Goal: Task Accomplishment & Management: Manage account settings

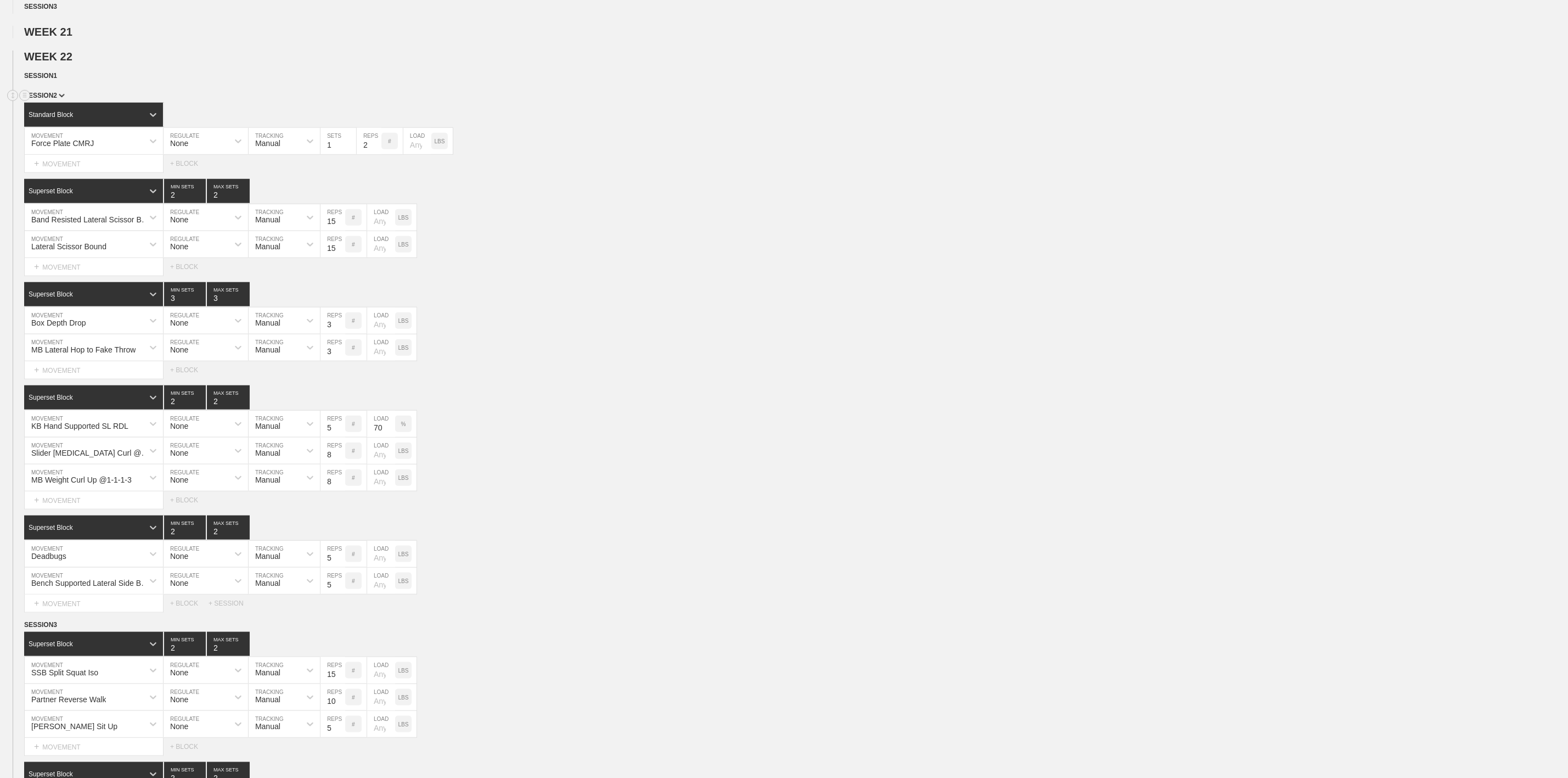
click at [48, 99] on span "SESSION 2" at bounding box center [44, 95] width 40 height 8
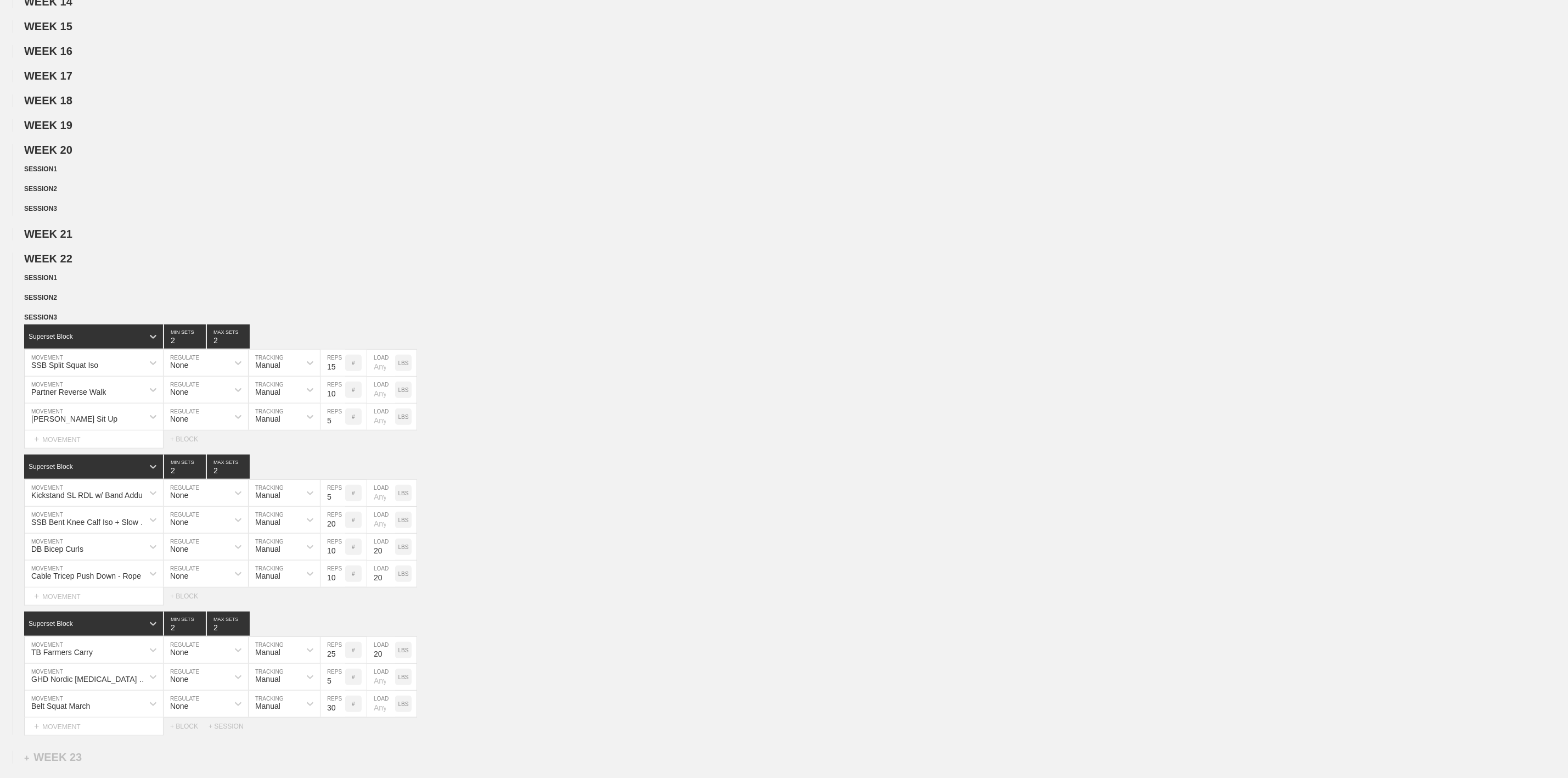
scroll to position [577, 0]
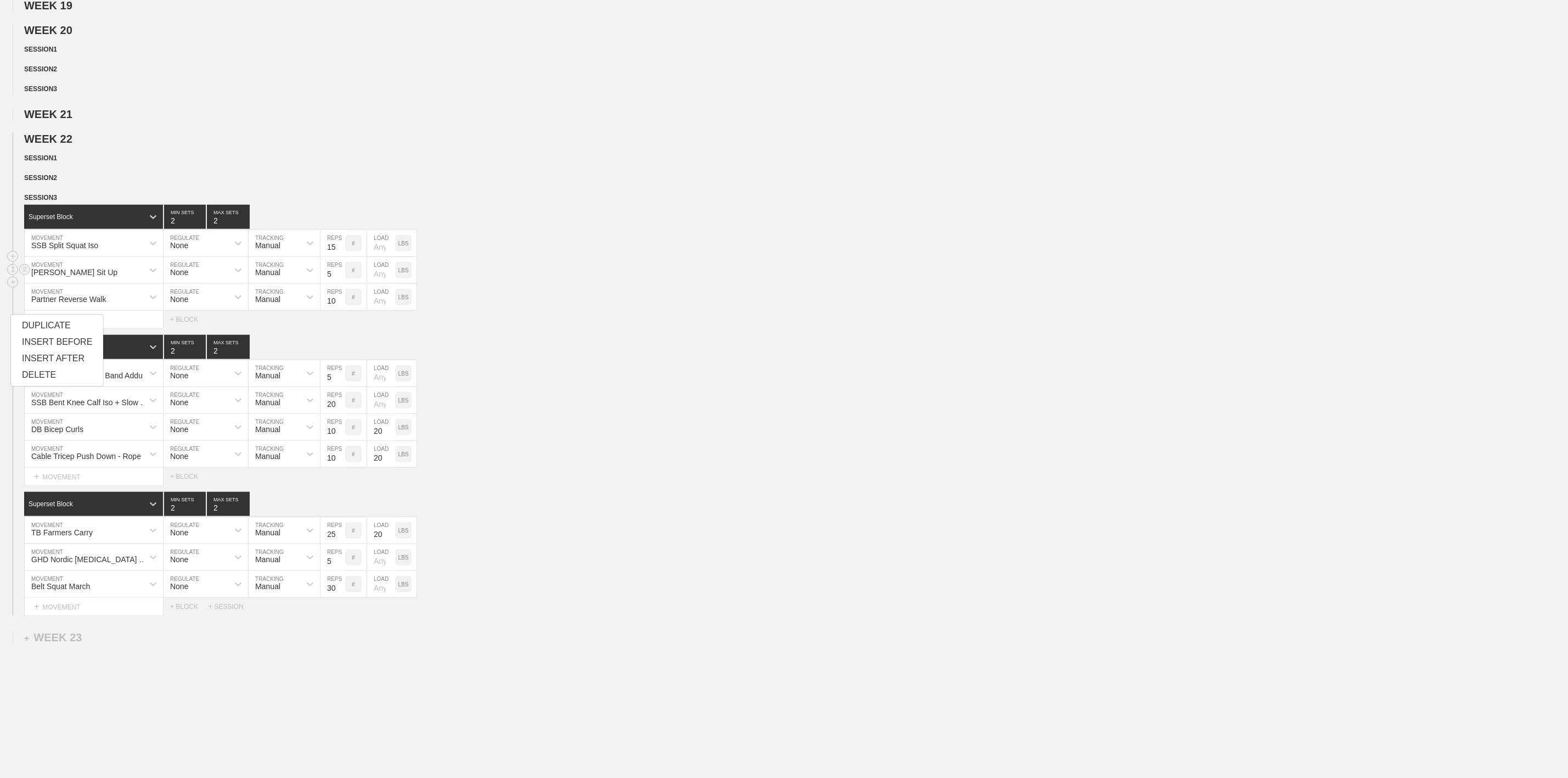
click at [579, 284] on div "[PERSON_NAME] Sit Up MOVEMENT None REGULATE Manual TRACKING 5 REPS # LOAD LBS" at bounding box center [784, 271] width 1568 height 27
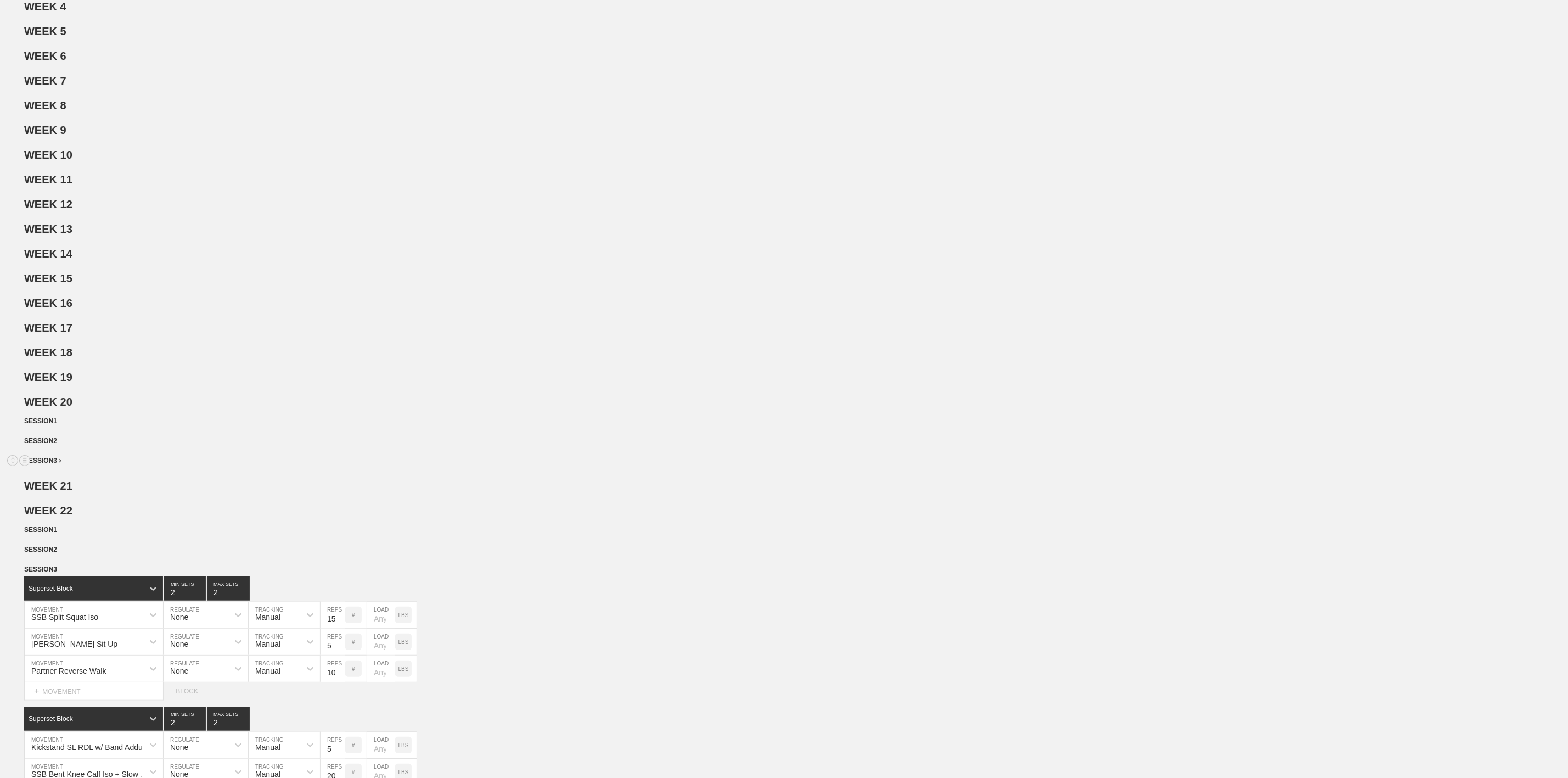
scroll to position [0, 0]
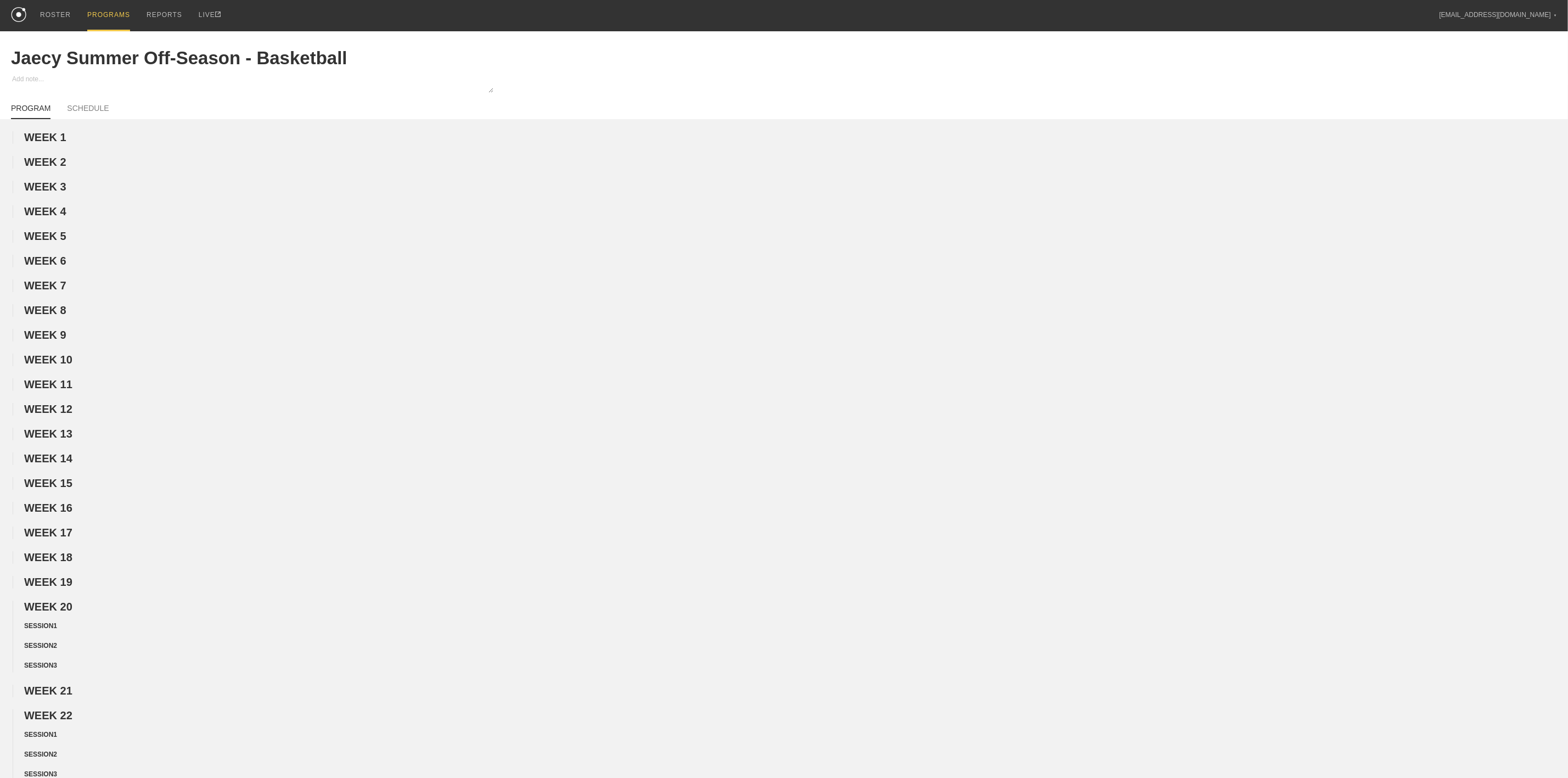
click at [101, 12] on div "PROGRAMS" at bounding box center [109, 15] width 42 height 31
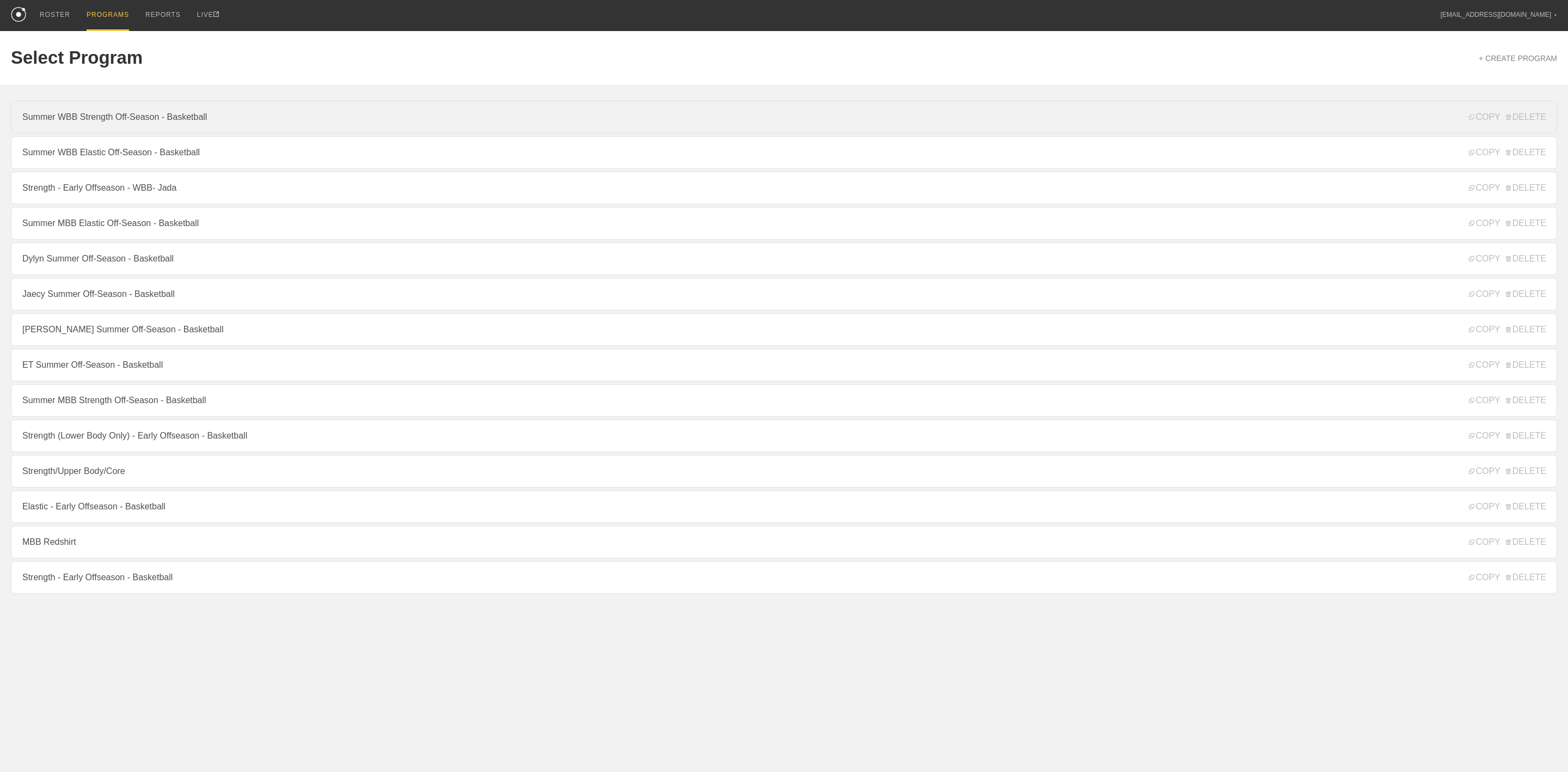
click at [111, 123] on link "Summer WBB Strength Off-Season - Basketball" at bounding box center [783, 117] width 1546 height 32
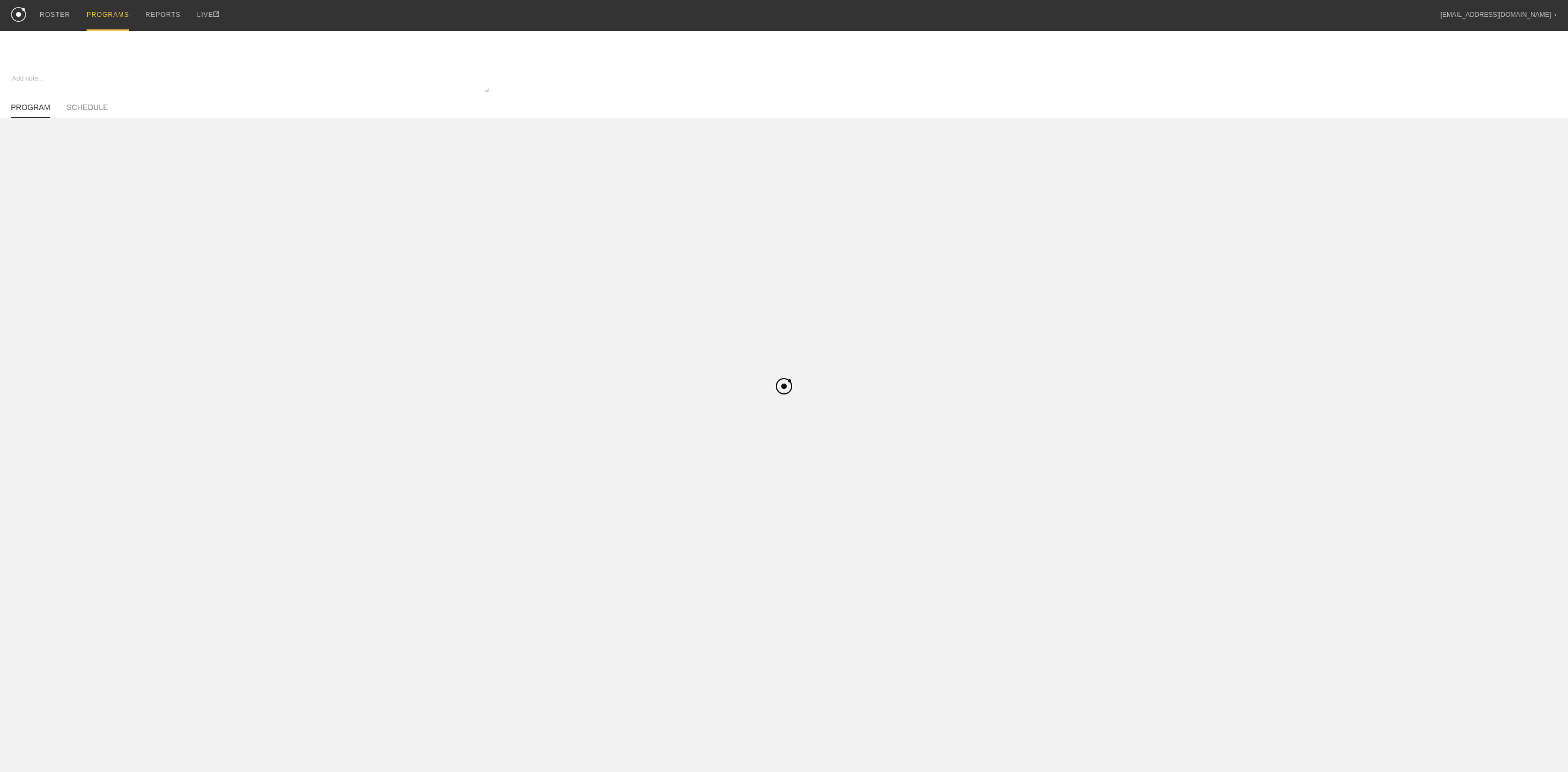
type textarea "x"
type input "Summer WBB Strength Off-Season - Basketball"
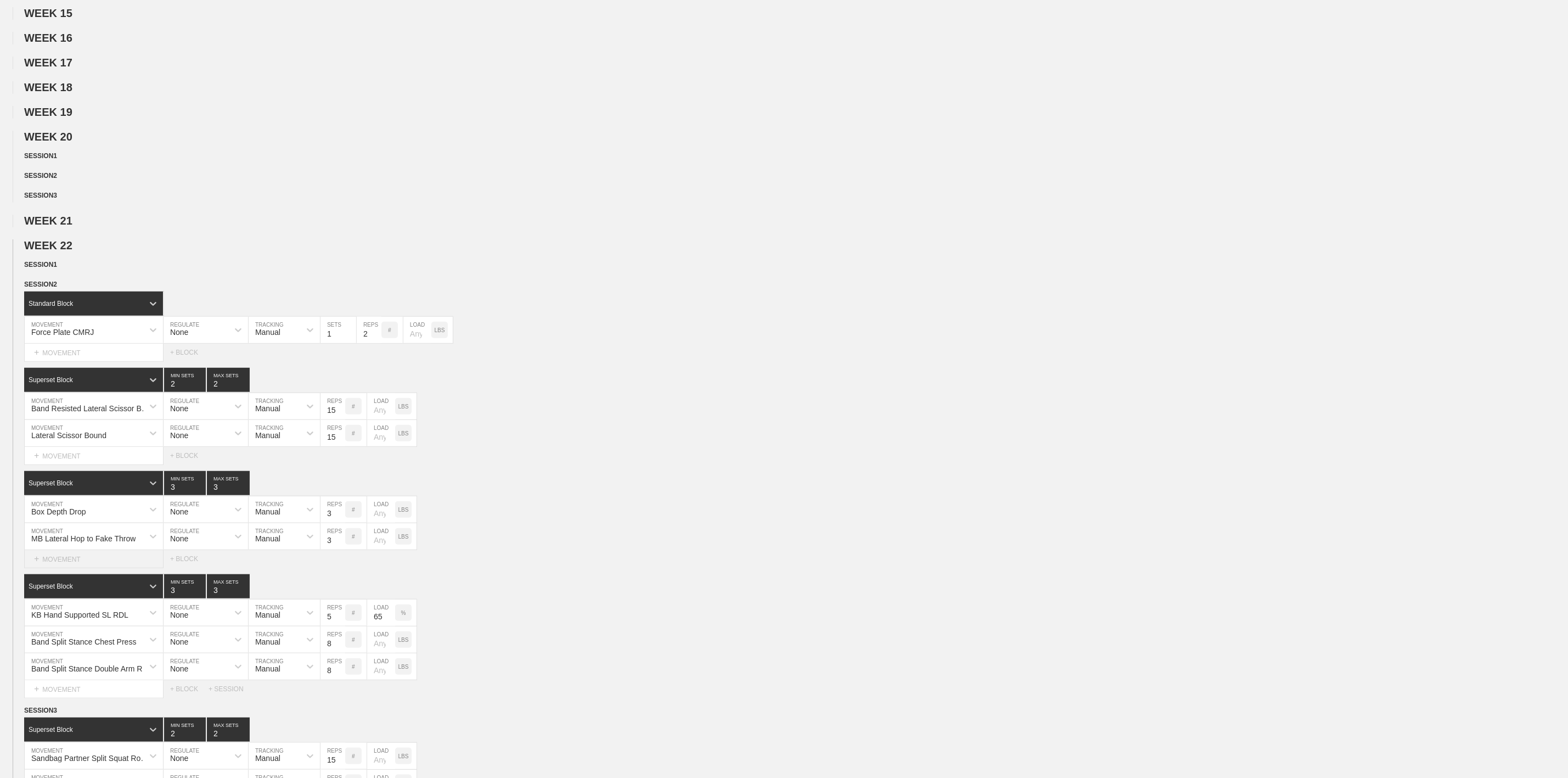
scroll to position [577, 0]
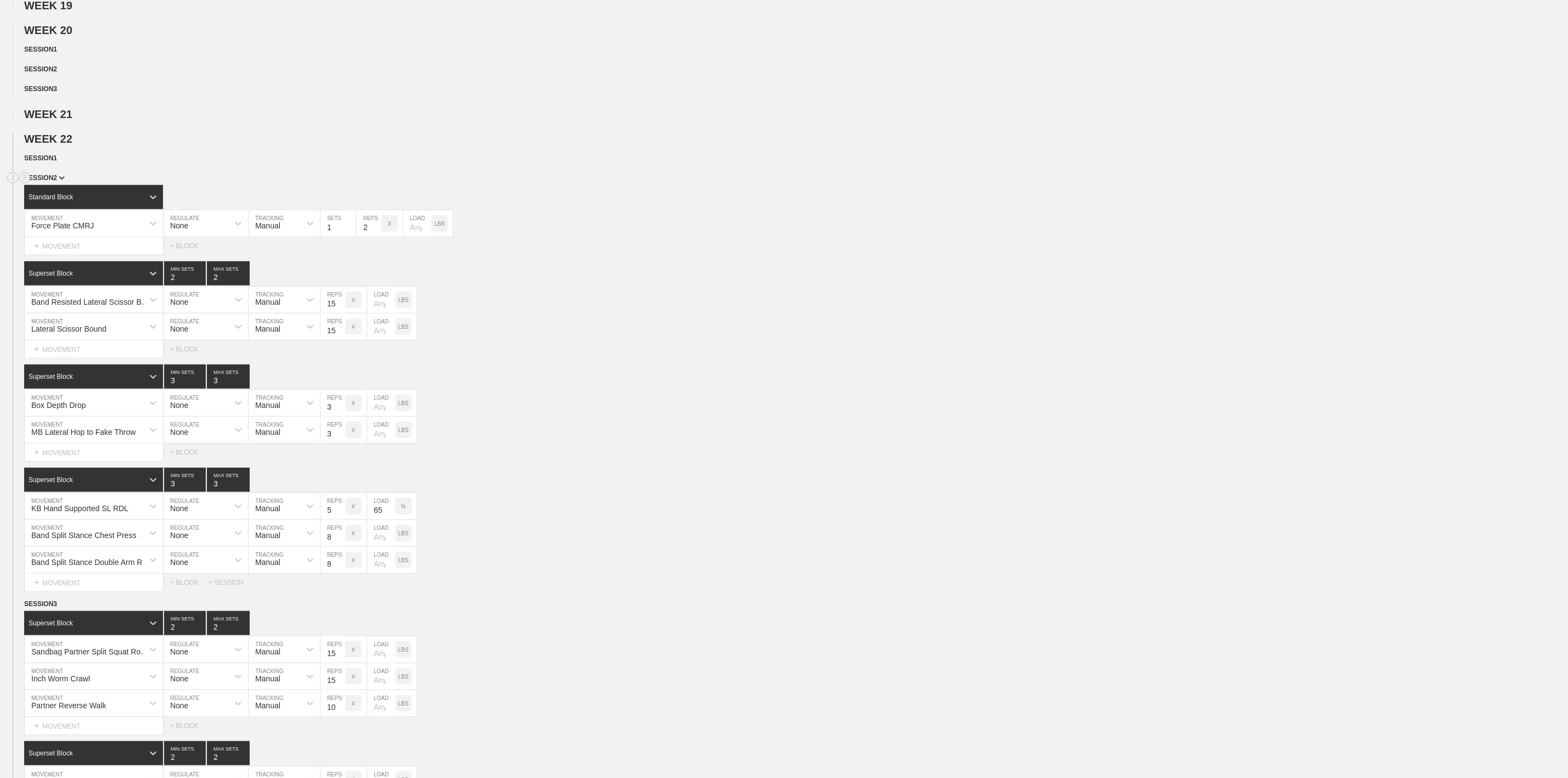
click at [50, 182] on span "SESSION 2" at bounding box center [44, 178] width 40 height 8
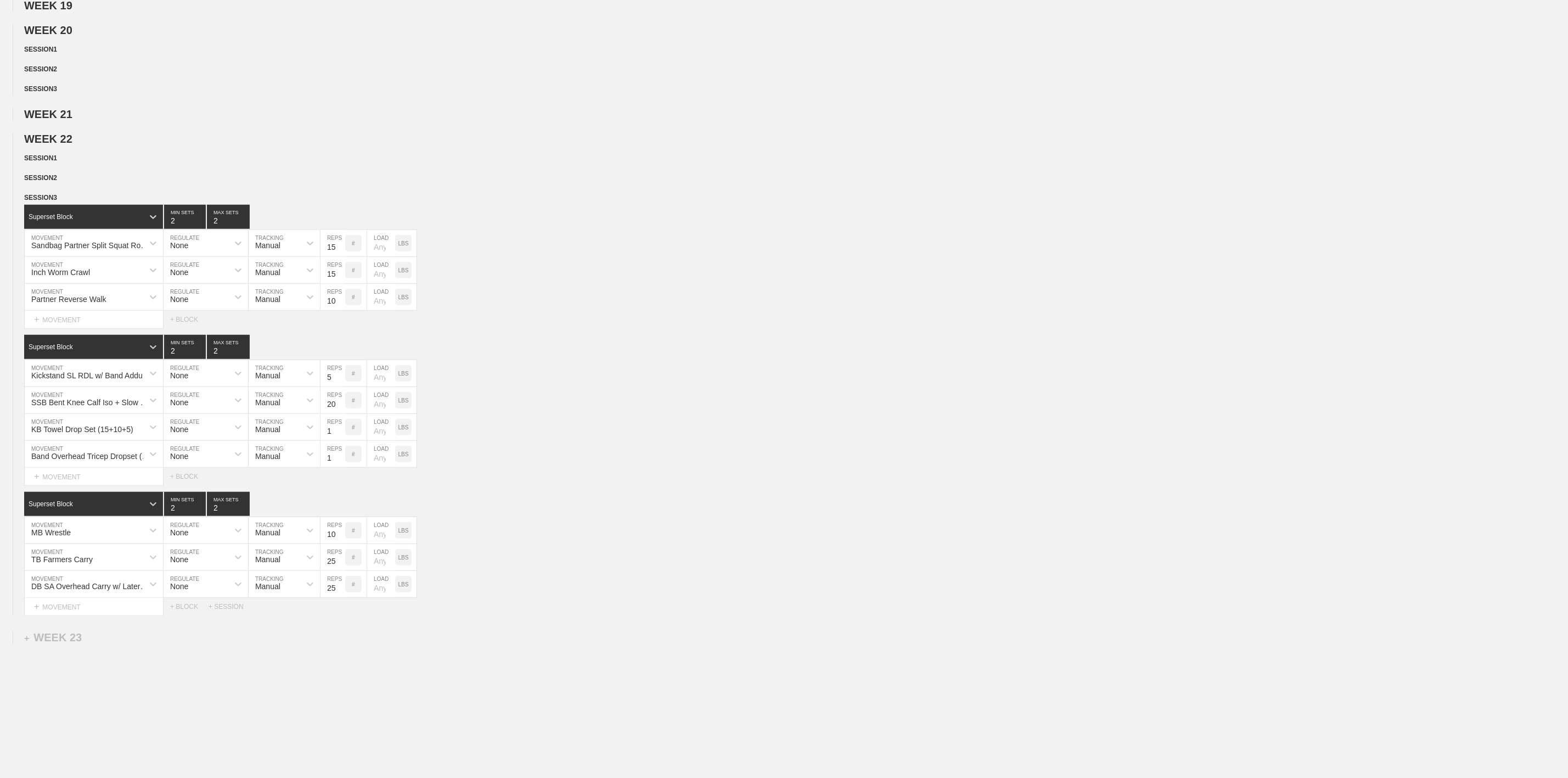
click at [58, 35] on div "WEEK 1 DUPLICATE DELETE WEEK 2 DUPLICATE DELETE WEEK 3 DUPLICATE DELETE WEEK 4 …" at bounding box center [784, 85] width 1568 height 1060
click at [75, 34] on img at bounding box center [78, 32] width 7 height 5
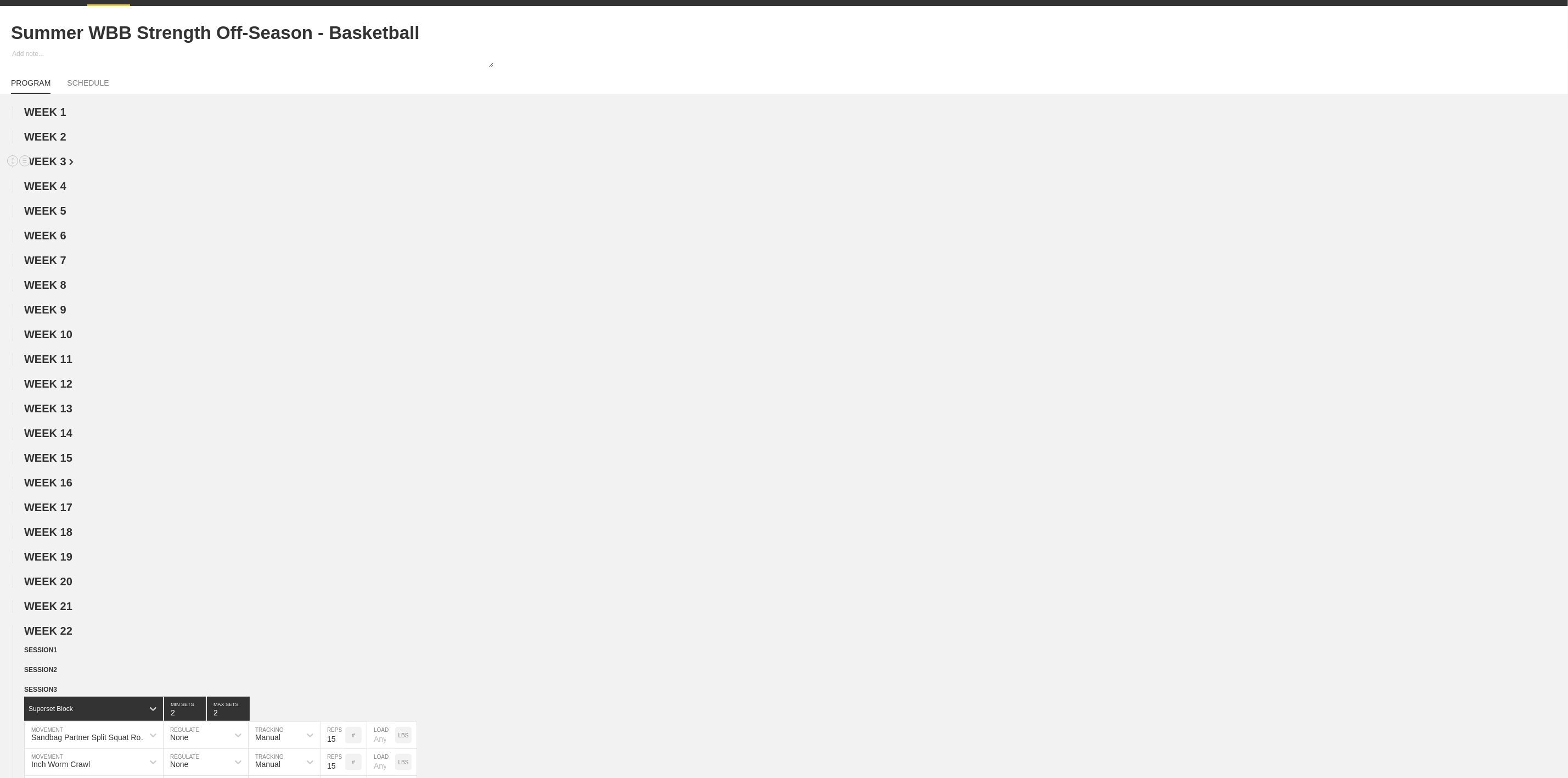
scroll to position [0, 0]
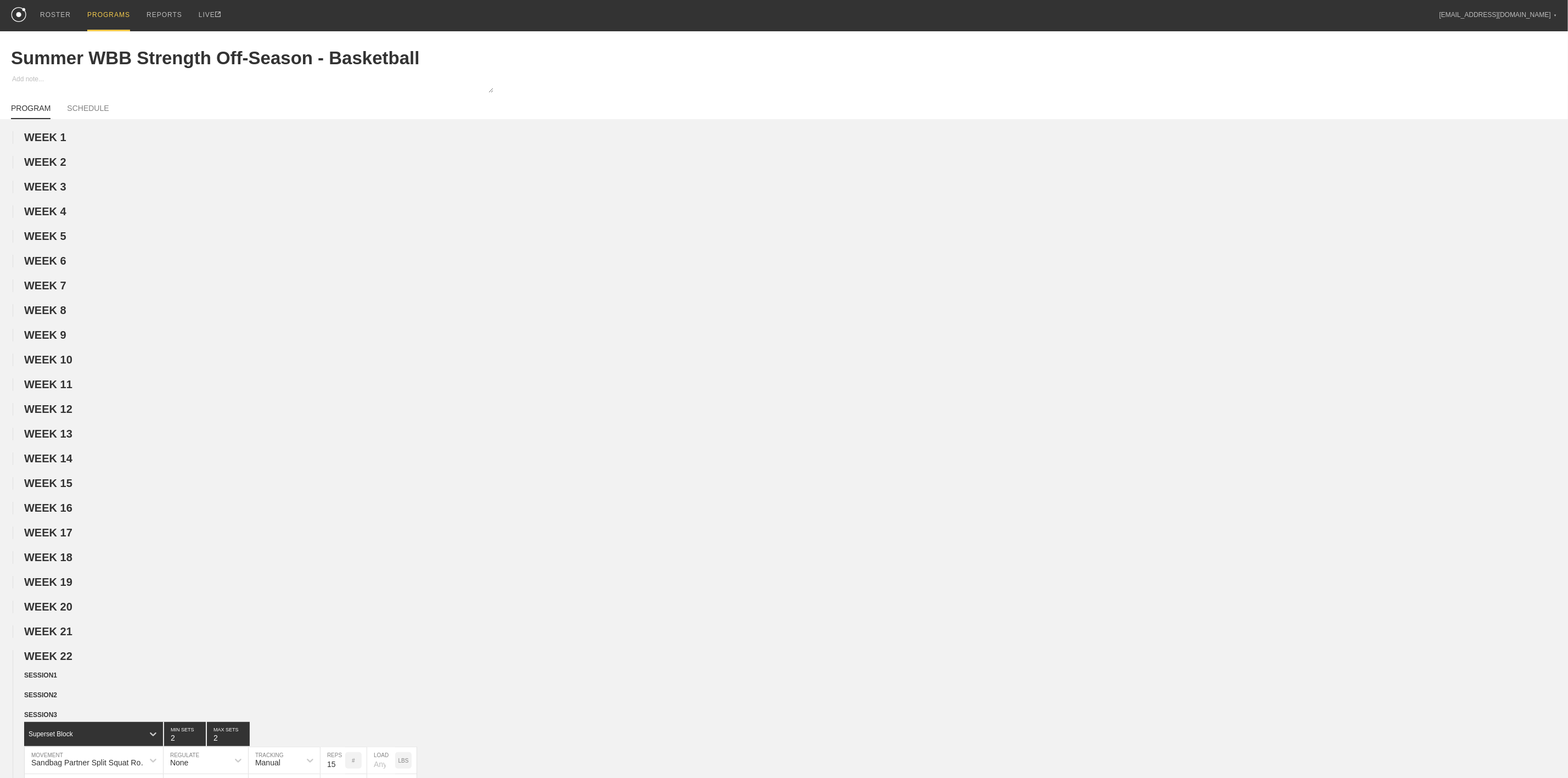
click at [116, 18] on div "PROGRAMS" at bounding box center [109, 15] width 42 height 31
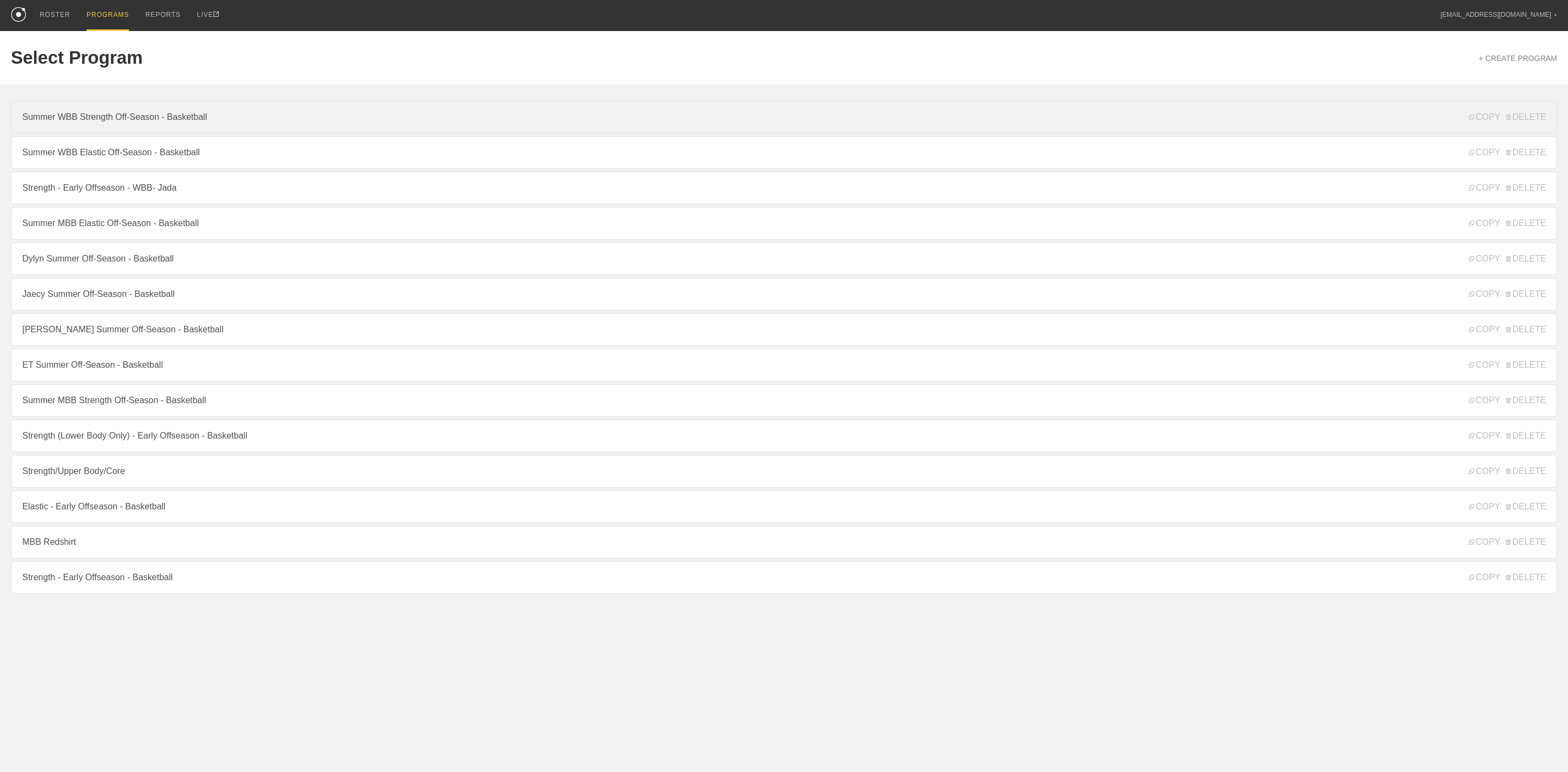
click at [115, 116] on link "Summer WBB Strength Off-Season - Basketball" at bounding box center [783, 117] width 1546 height 32
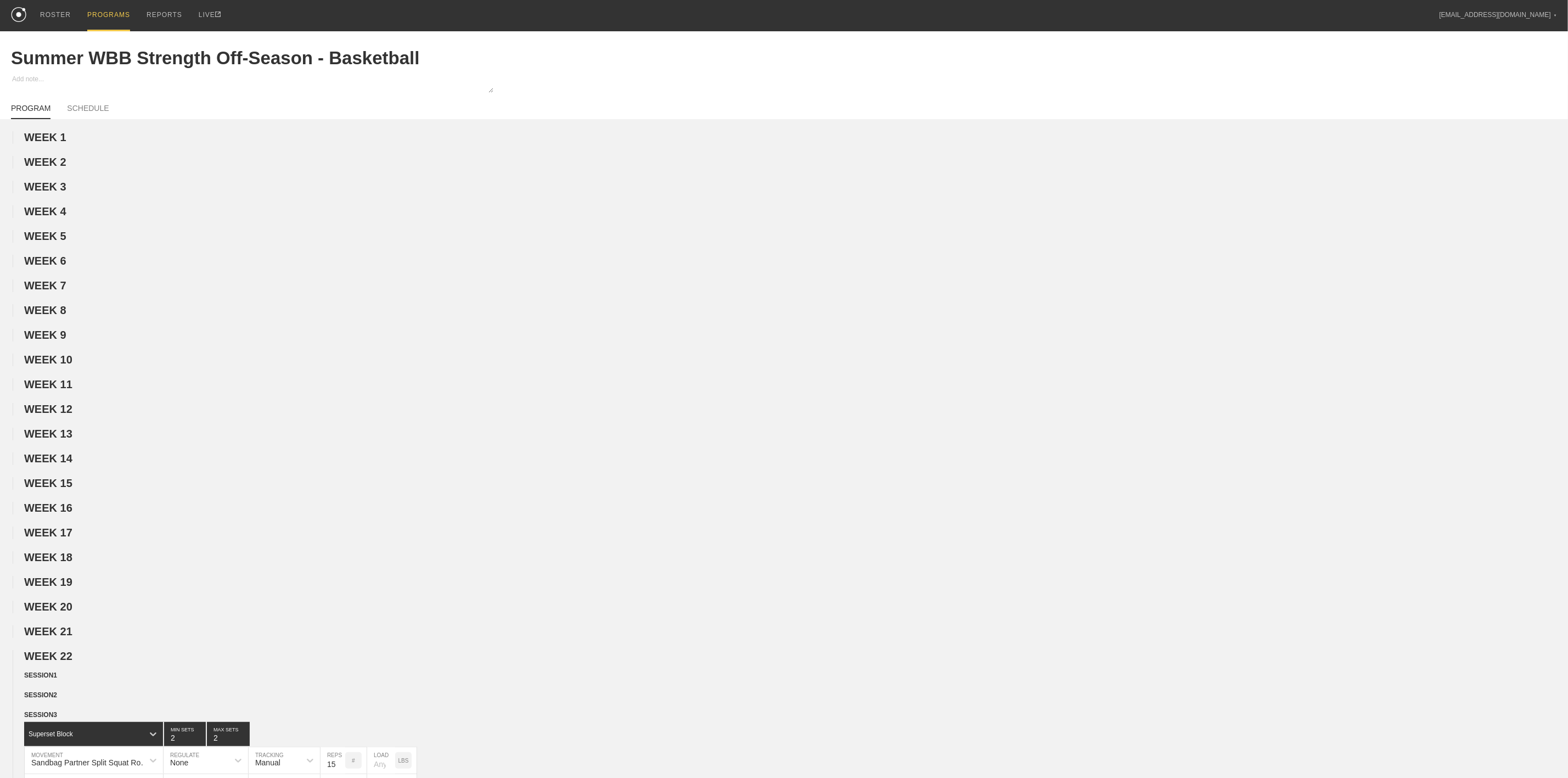
click at [107, 9] on div "PROGRAMS" at bounding box center [109, 15] width 42 height 31
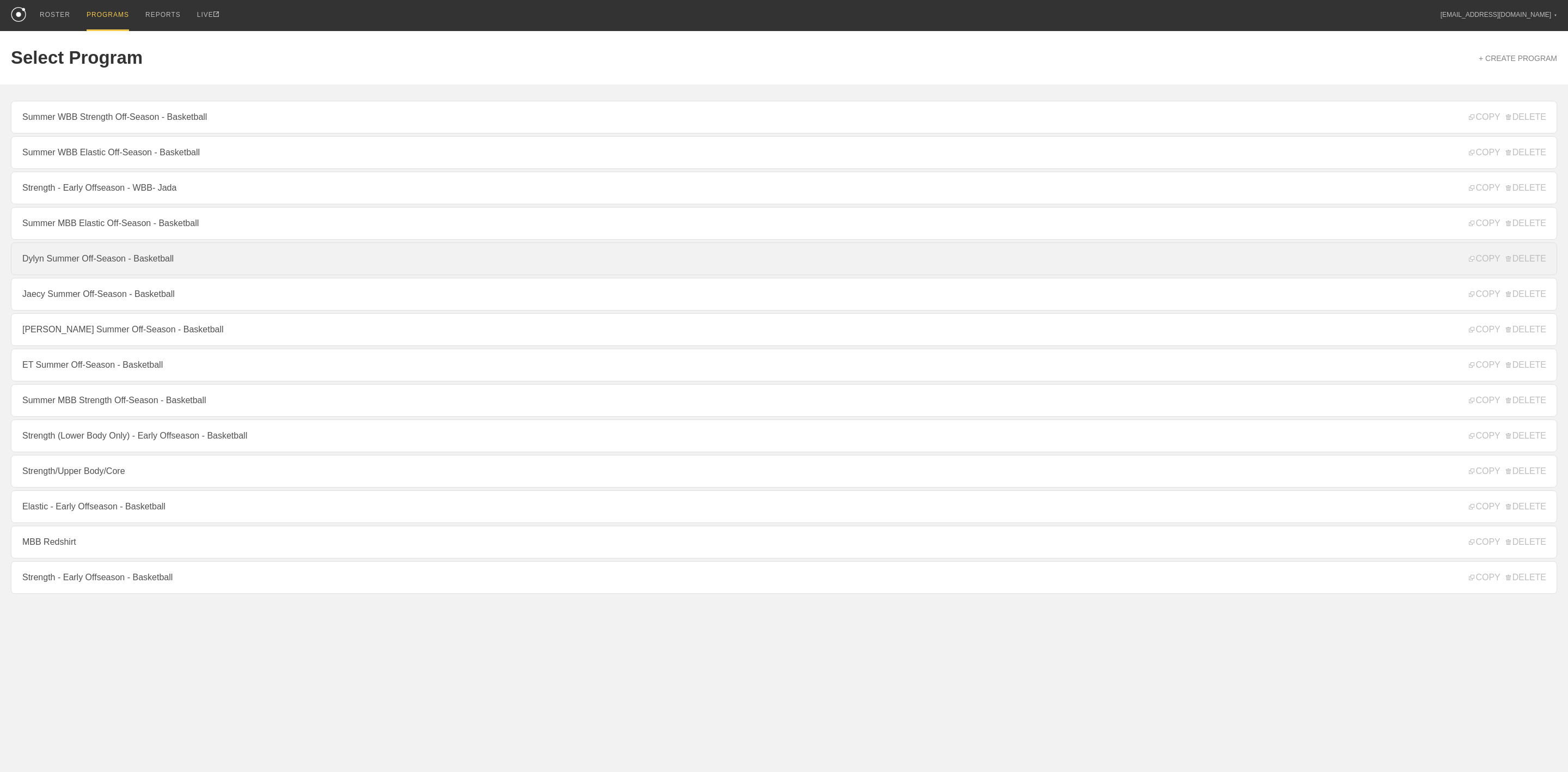
click at [105, 250] on link "Dylyn Summer Off-Season - Basketball" at bounding box center [783, 259] width 1546 height 32
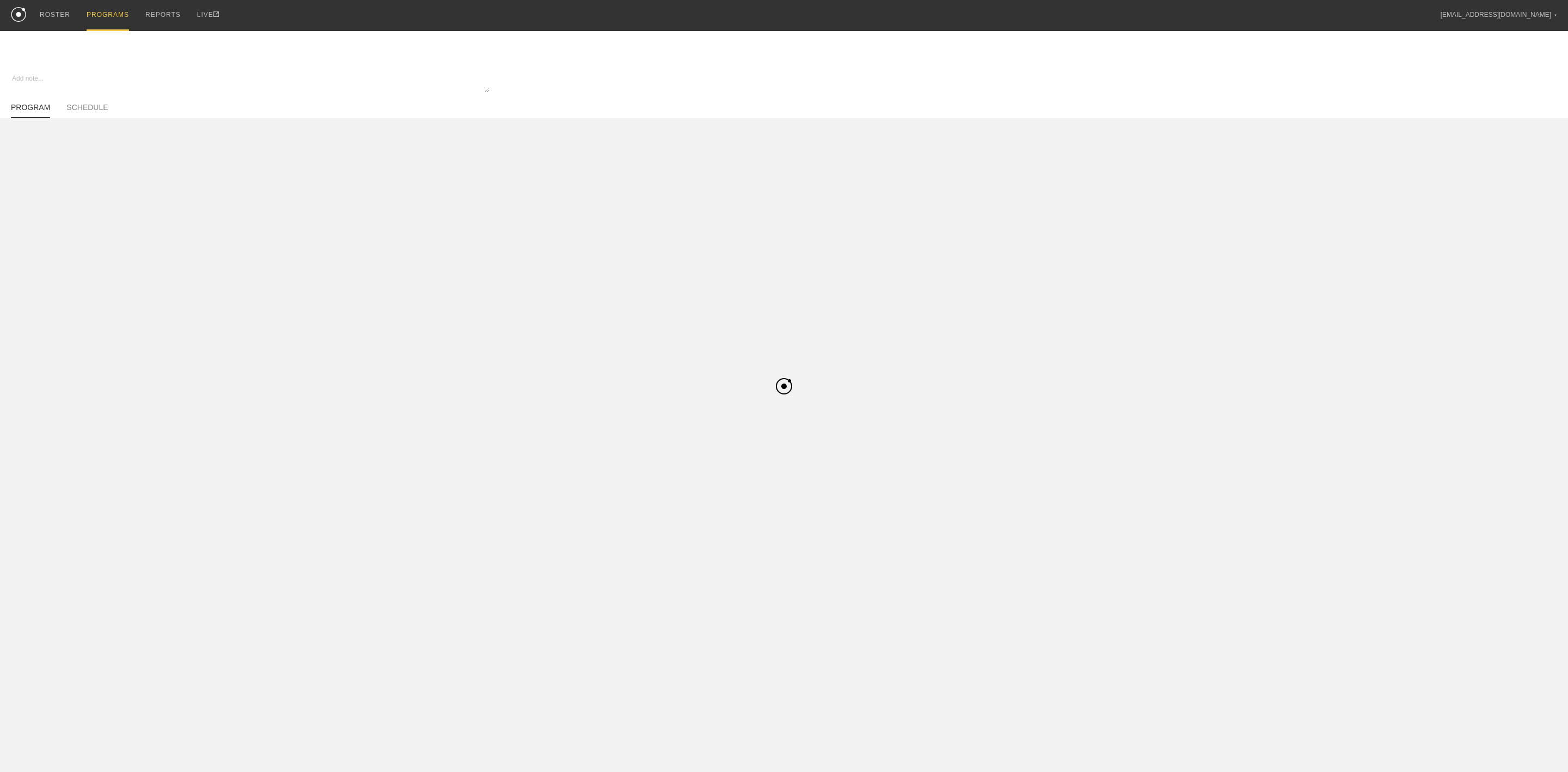
type textarea "x"
type input "Dylyn Summer Off-Season - Basketball"
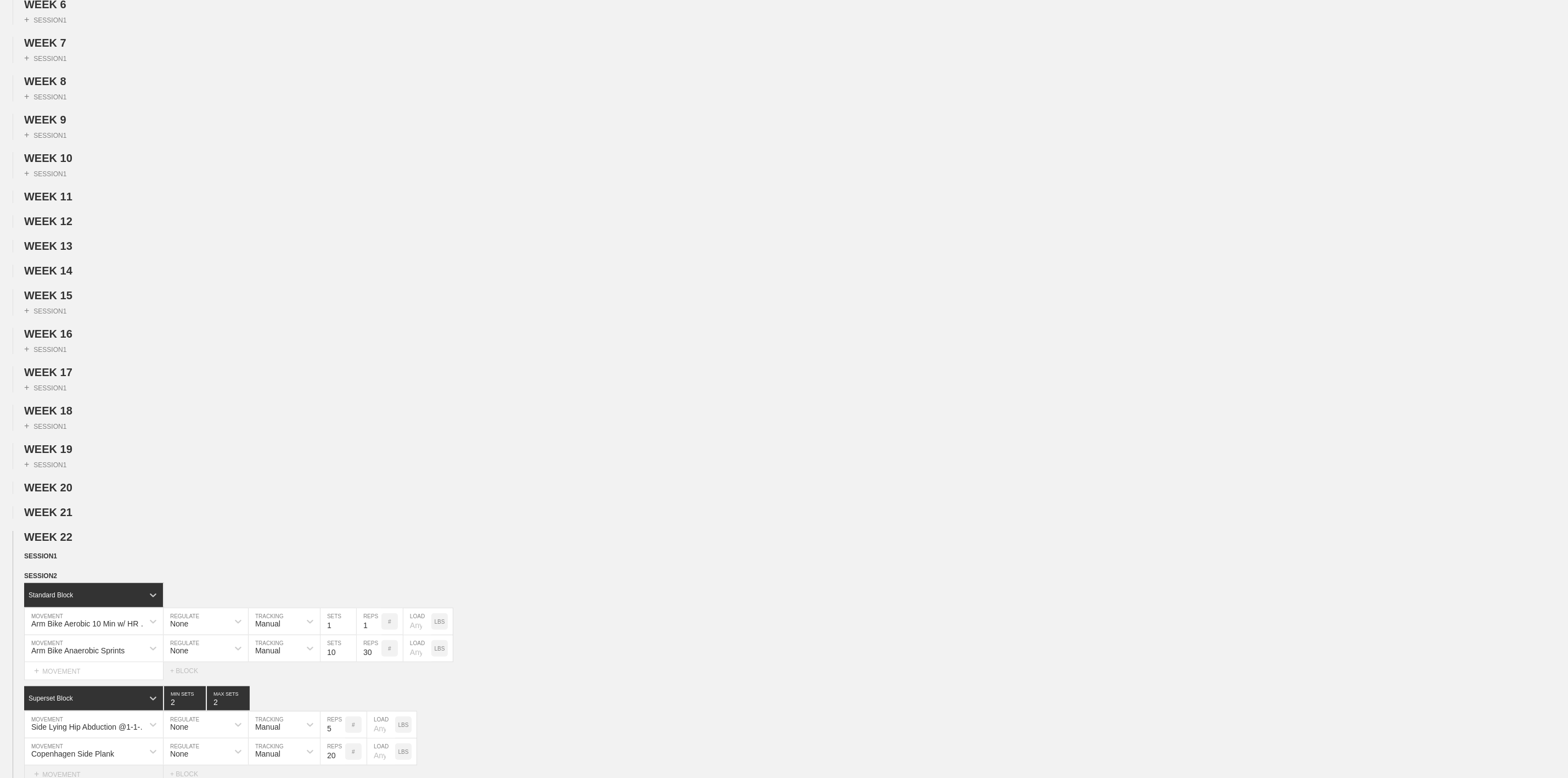
scroll to position [577, 0]
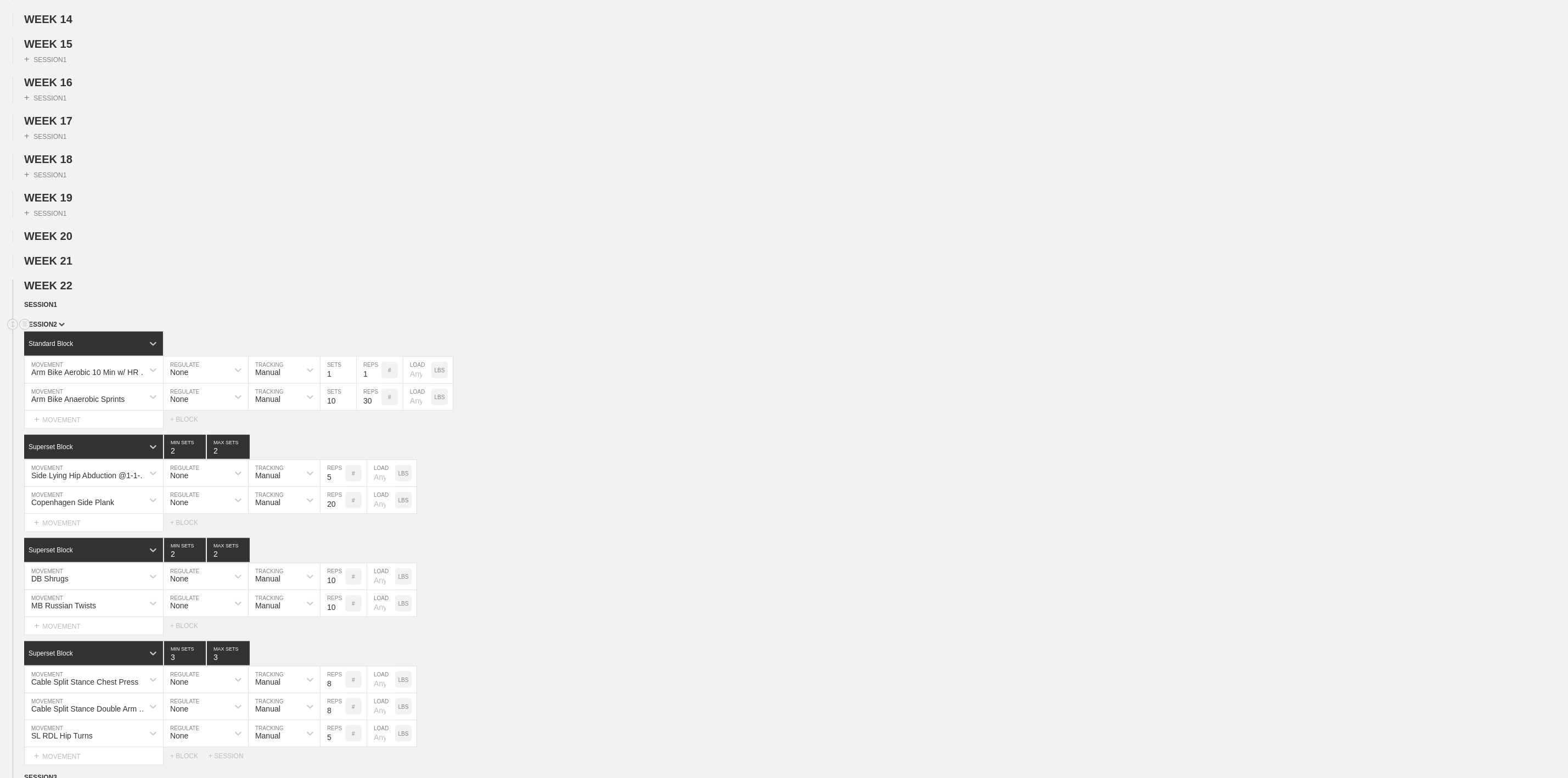
click at [48, 328] on span "SESSION 2" at bounding box center [44, 324] width 40 height 8
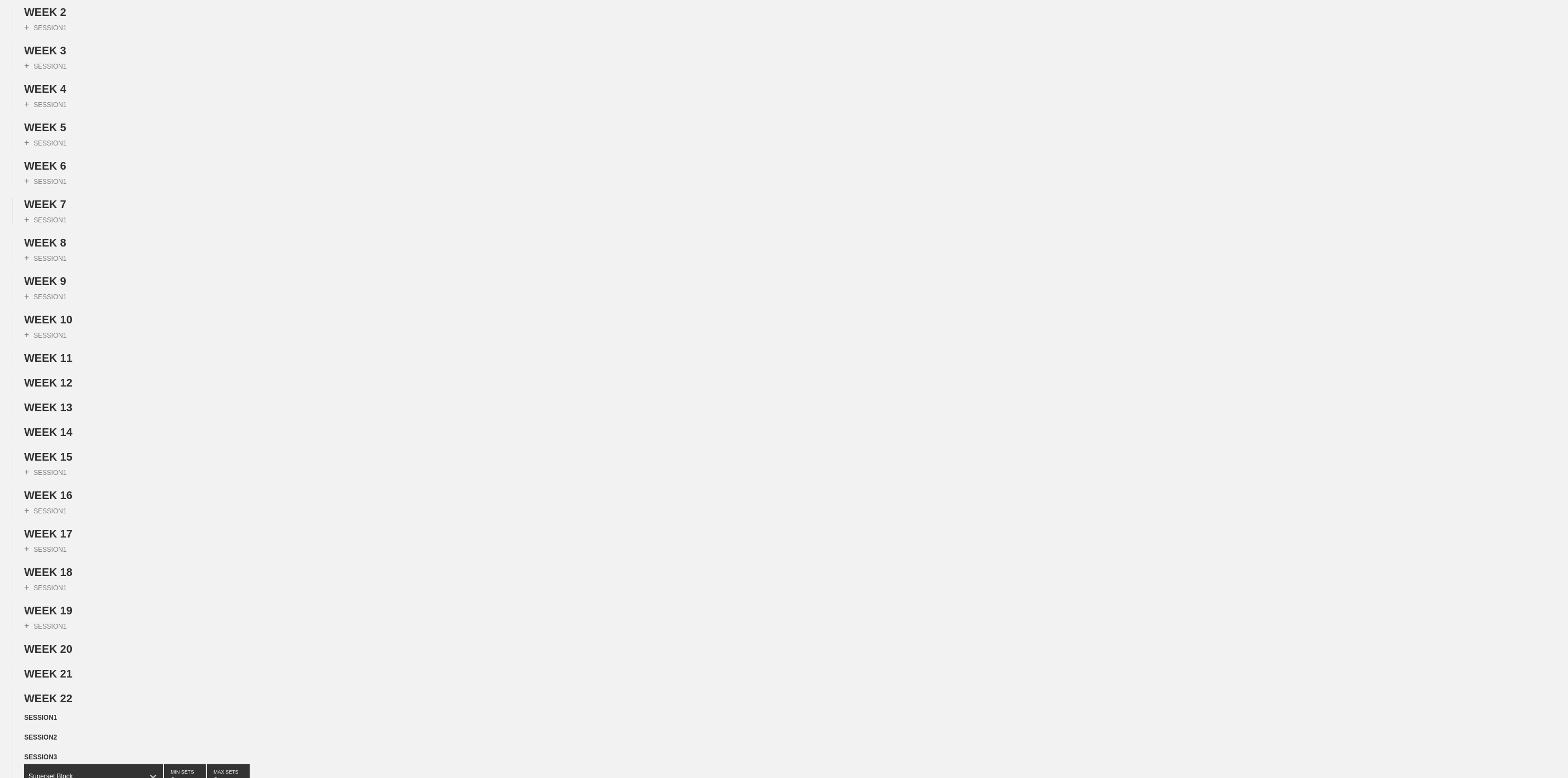
scroll to position [0, 0]
